Goal: Check status: Check status

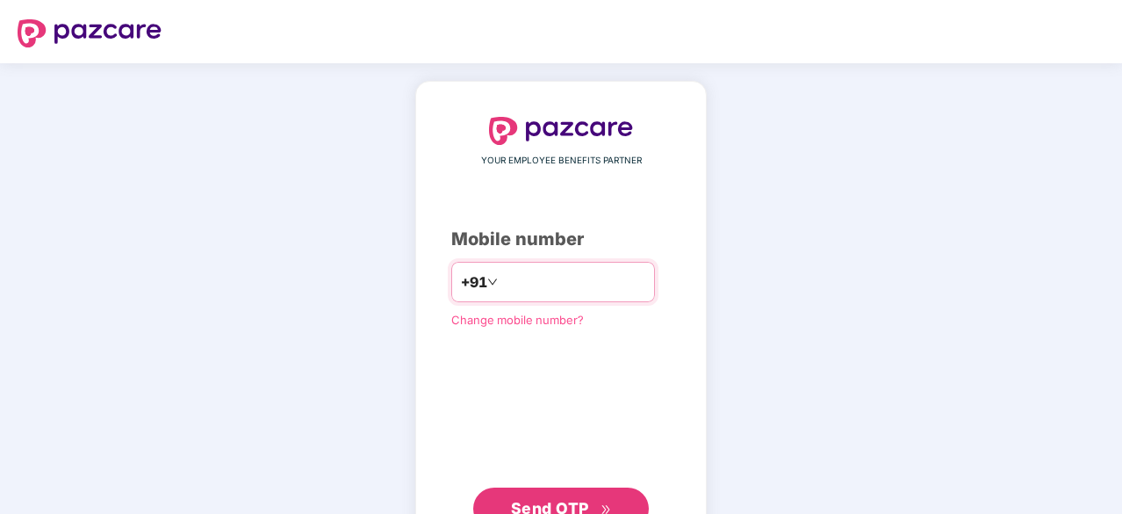
click at [543, 277] on input "number" at bounding box center [573, 282] width 144 height 28
type input "**********"
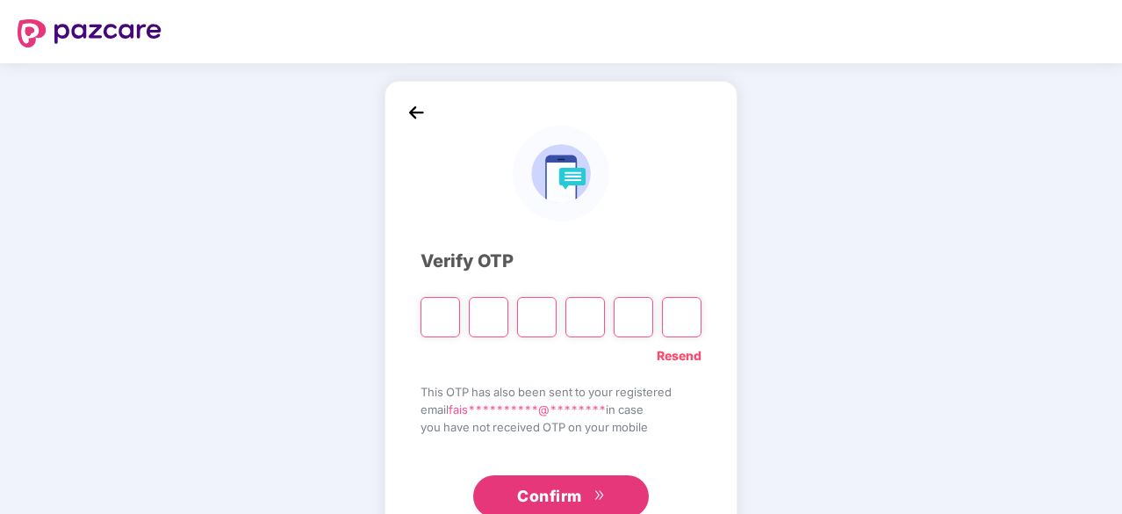
type input "*"
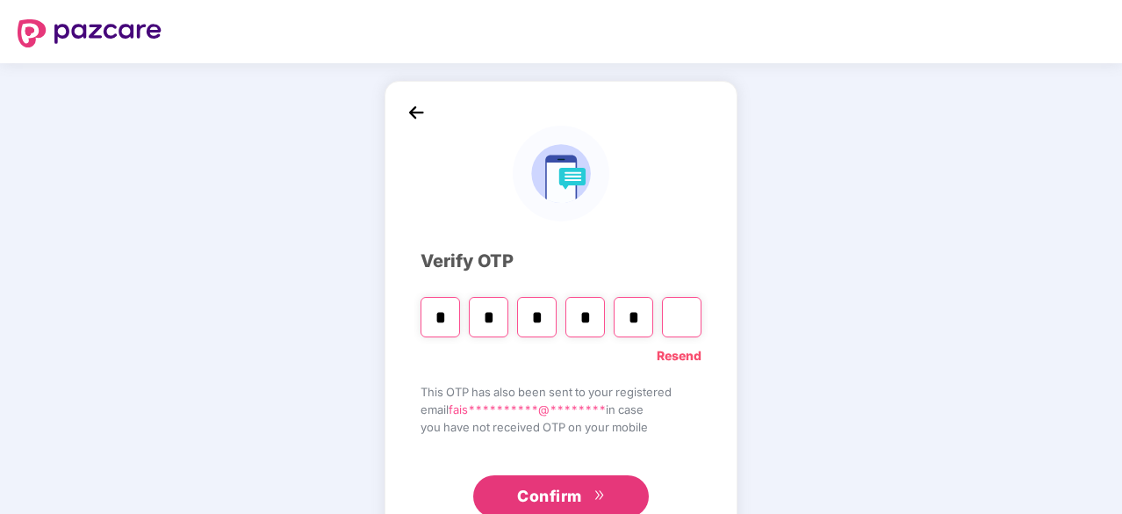
type input "*"
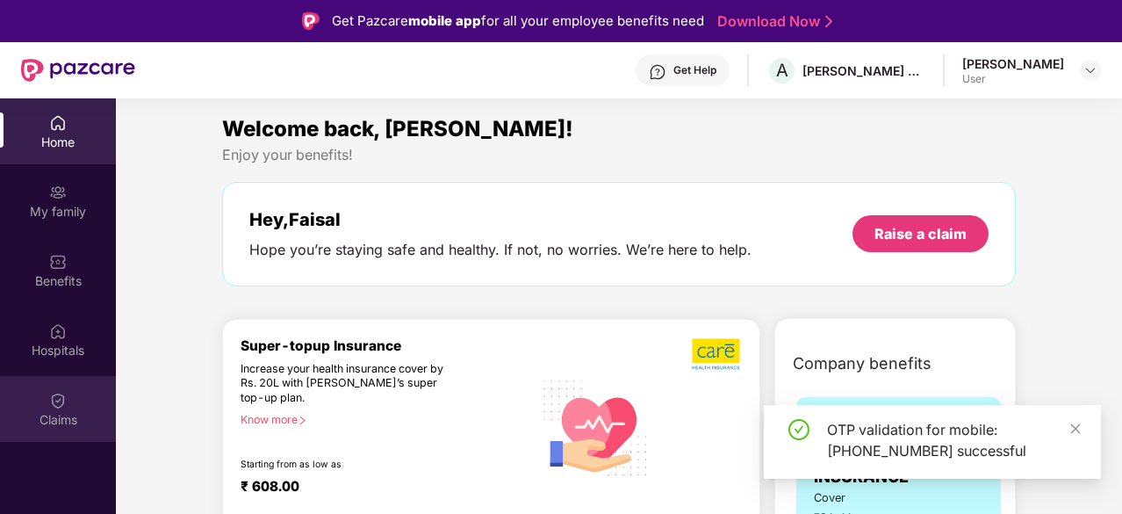
click at [58, 399] on img at bounding box center [58, 401] width 18 height 18
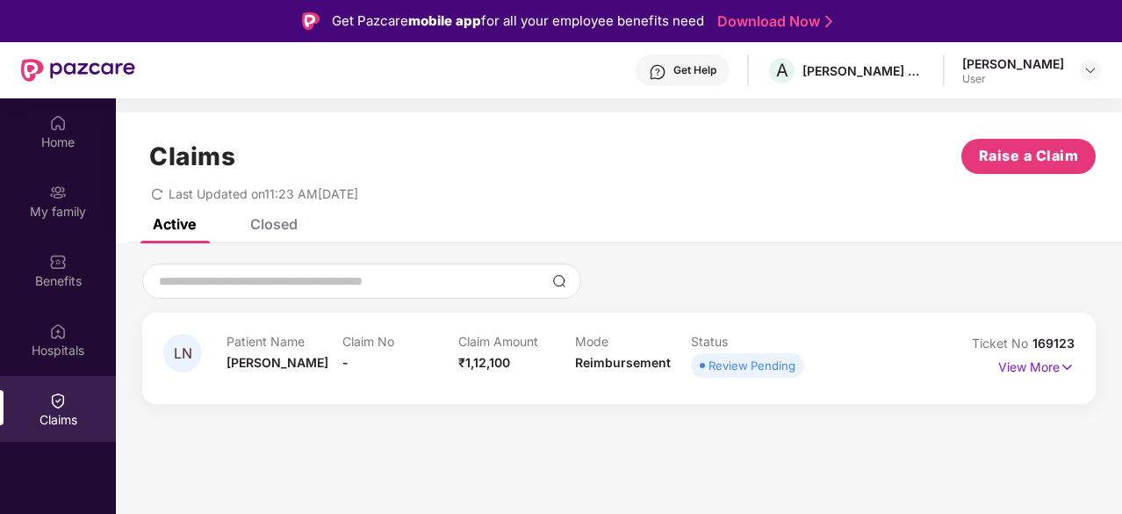
click at [613, 391] on div "LN Patient Name [PERSON_NAME] Claim No - Claim Amount ₹1,12,100 Mode Reimbursem…" at bounding box center [618, 358] width 953 height 91
click at [1065, 358] on img at bounding box center [1067, 366] width 15 height 19
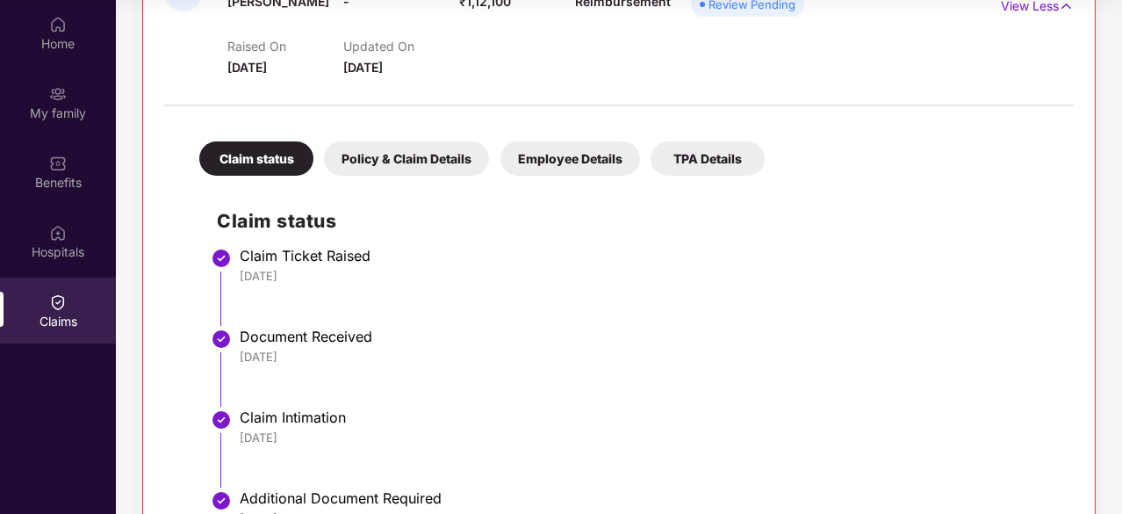
scroll to position [262, 0]
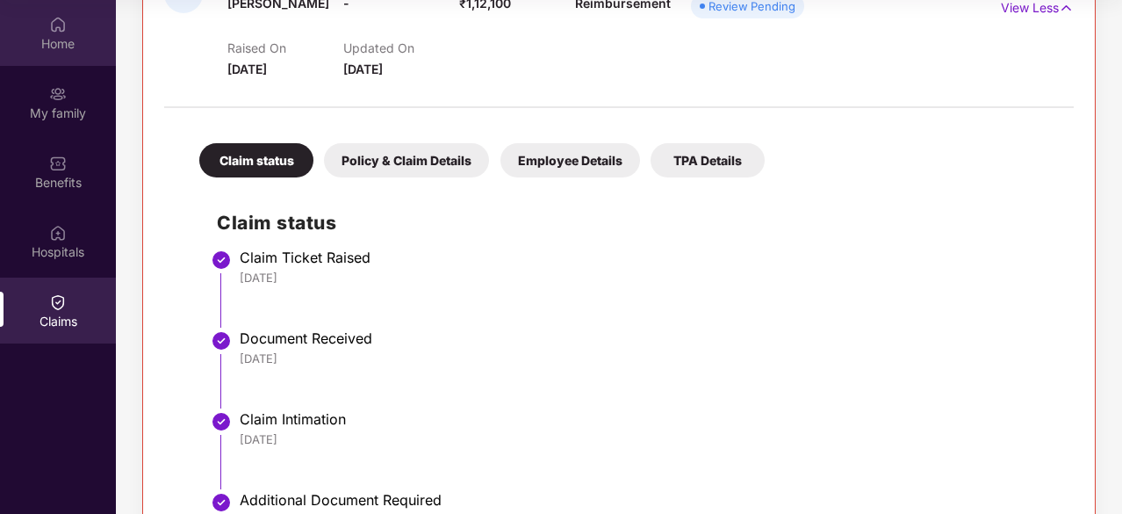
click at [65, 59] on div "Home" at bounding box center [58, 33] width 116 height 66
